Goal: Check status: Check status

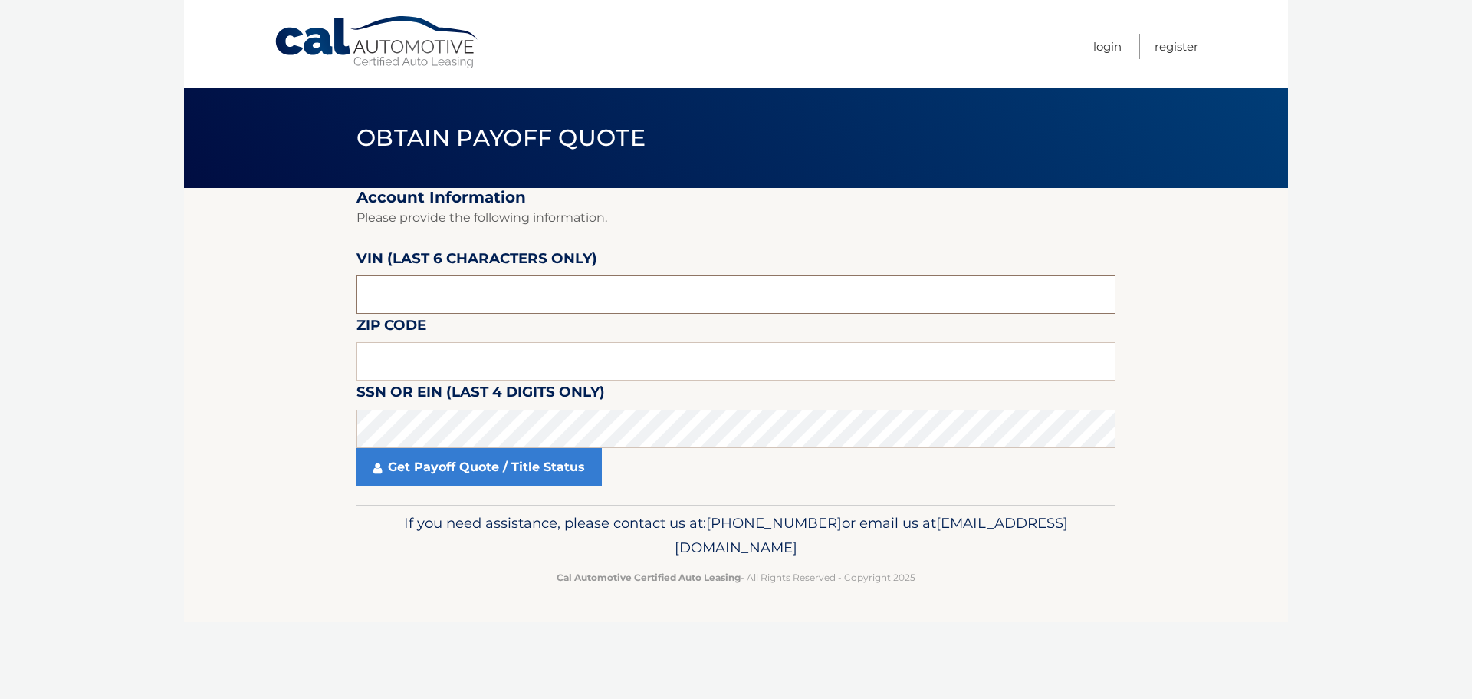
click at [672, 291] on input "text" at bounding box center [736, 294] width 759 height 38
click at [588, 370] on input "text" at bounding box center [736, 361] width 759 height 38
type input "14617"
click at [577, 291] on input "text" at bounding box center [736, 294] width 759 height 38
type input "060693"
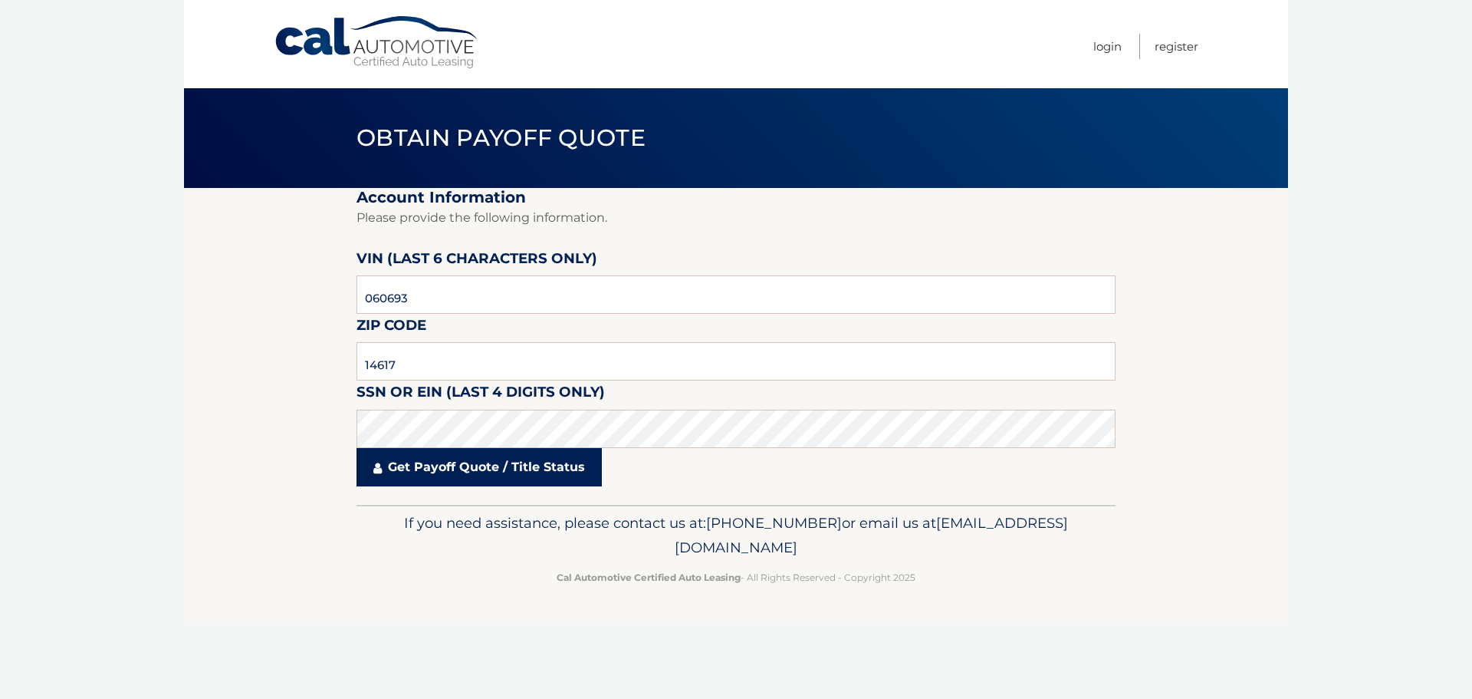
click at [561, 465] on link "Get Payoff Quote / Title Status" at bounding box center [479, 467] width 245 height 38
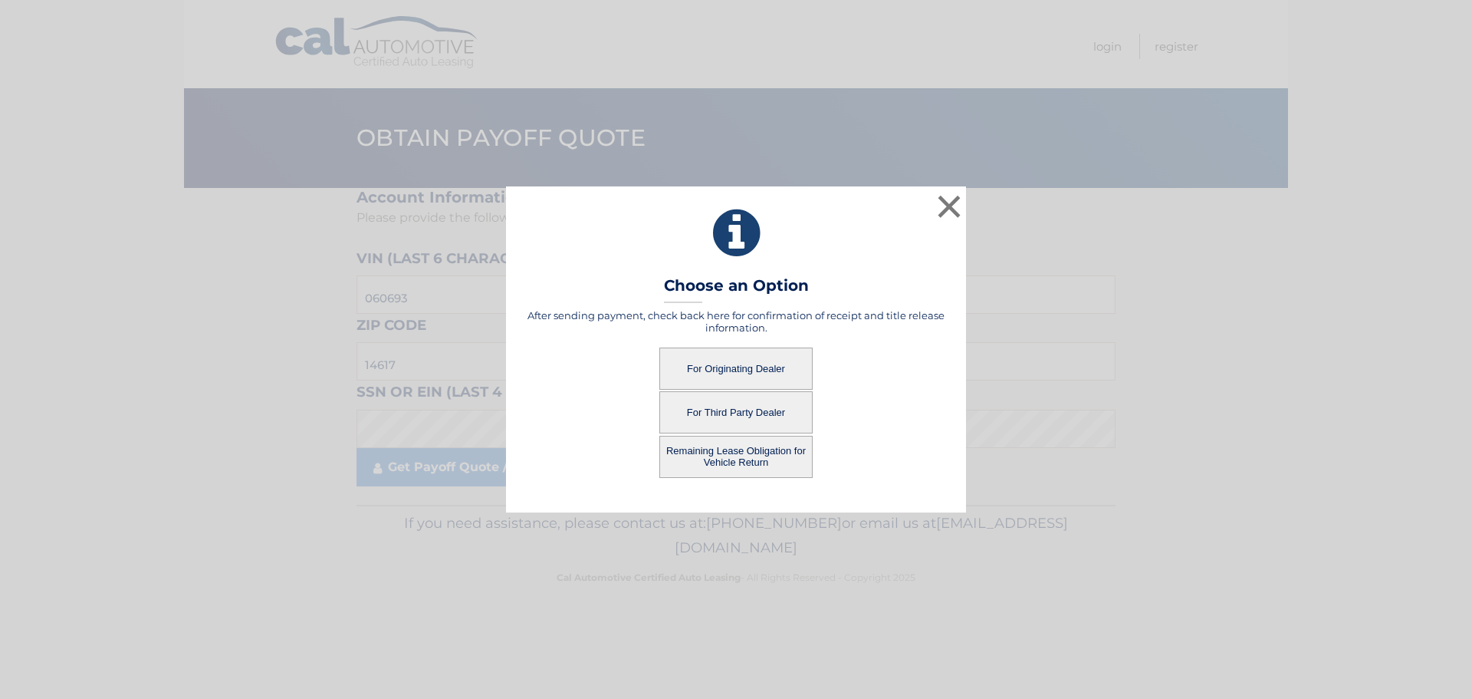
click at [741, 370] on button "For Originating Dealer" at bounding box center [735, 368] width 153 height 42
click at [701, 363] on button "For Originating Dealer" at bounding box center [735, 368] width 153 height 42
